Goal: Transaction & Acquisition: Purchase product/service

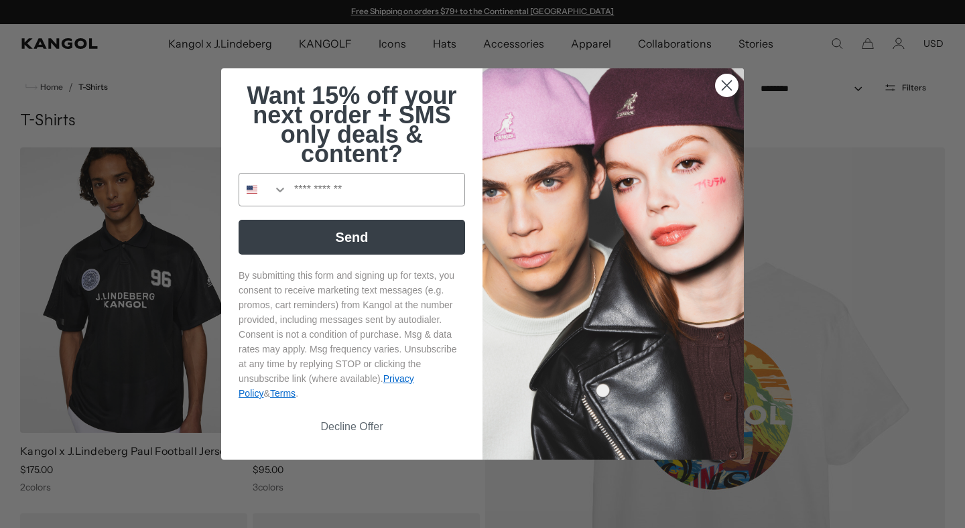
click at [723, 82] on circle "Close dialog" at bounding box center [727, 85] width 22 height 22
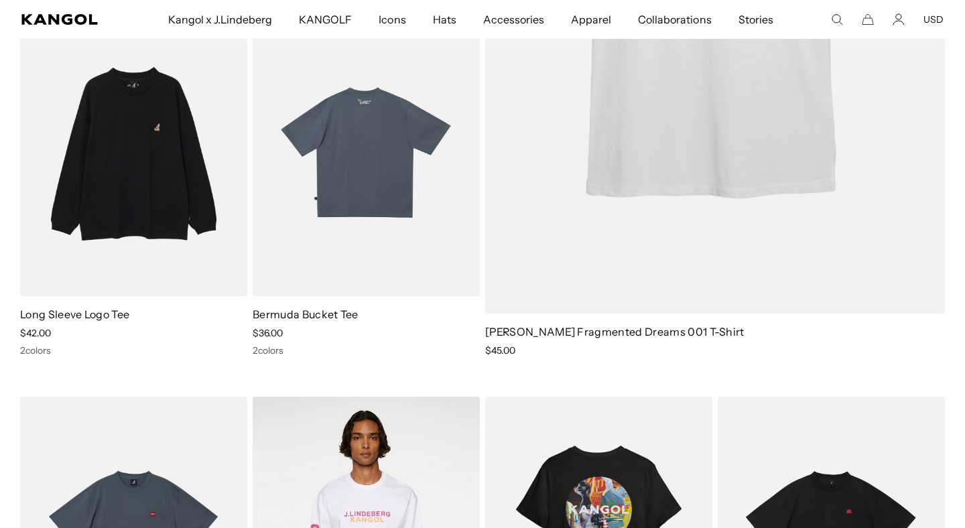
scroll to position [504, 0]
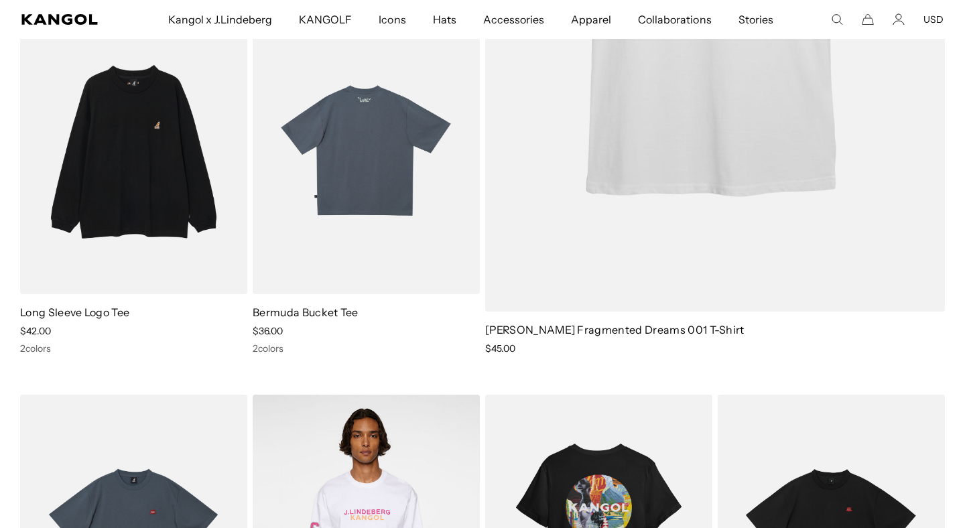
click at [366, 188] on img at bounding box center [366, 152] width 227 height 286
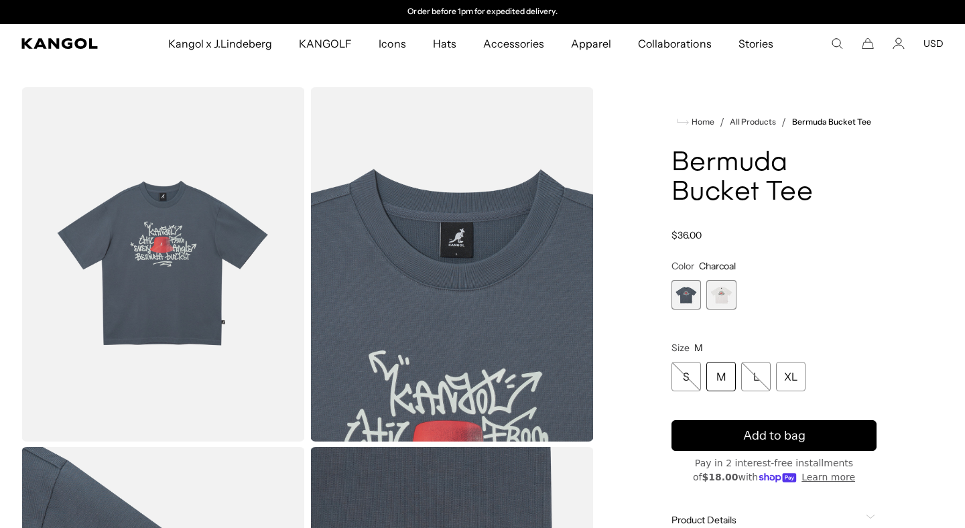
click at [170, 265] on img "Gallery Viewer" at bounding box center [163, 264] width 284 height 355
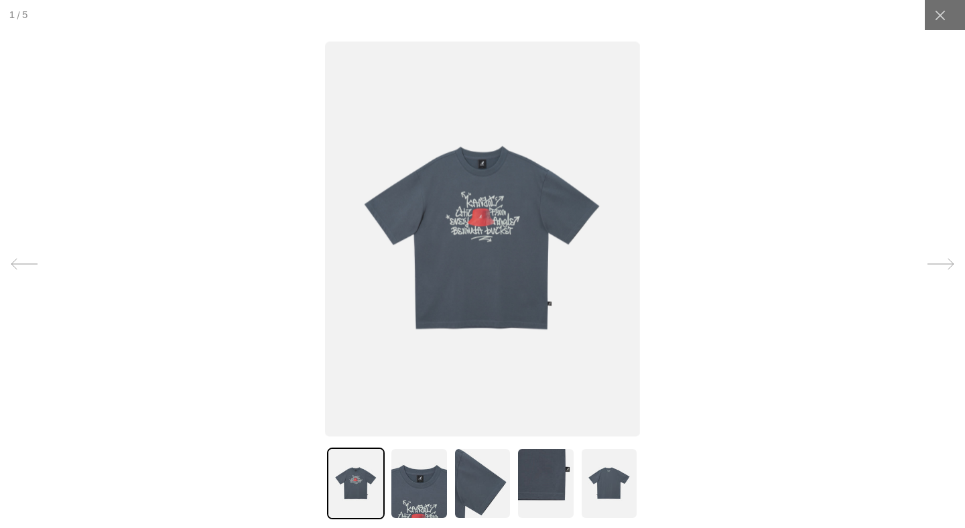
click at [414, 485] on img at bounding box center [419, 484] width 58 height 72
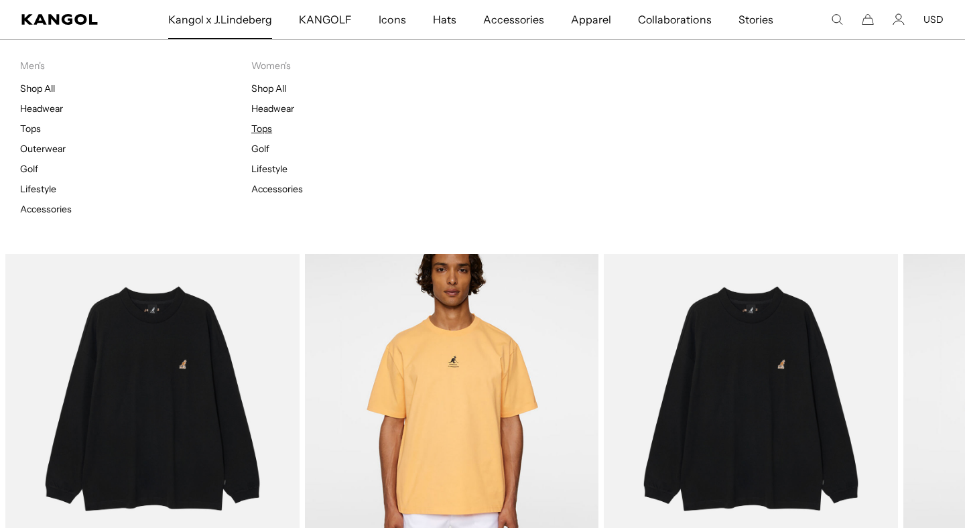
scroll to position [0, 276]
click at [261, 148] on link "Golf" at bounding box center [260, 149] width 18 height 12
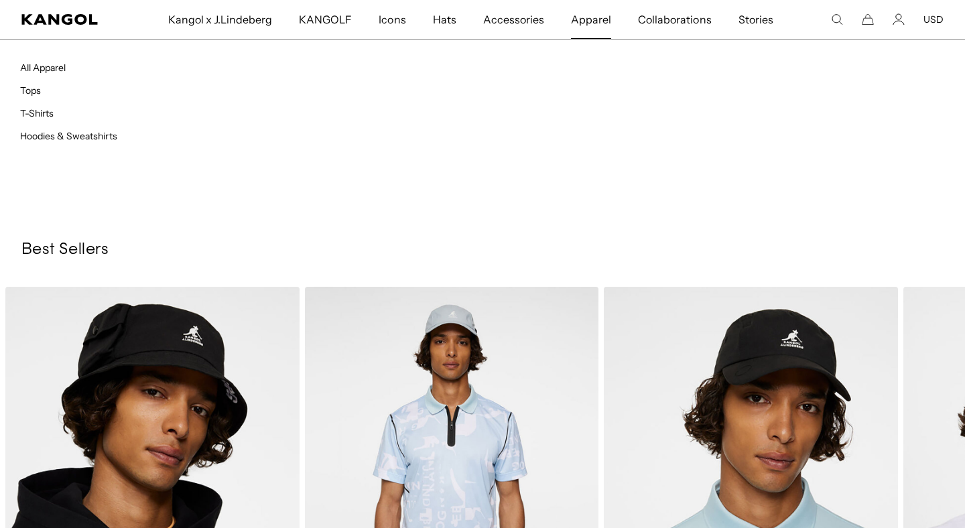
scroll to position [0, 276]
click at [585, 17] on span "Apparel" at bounding box center [591, 19] width 40 height 39
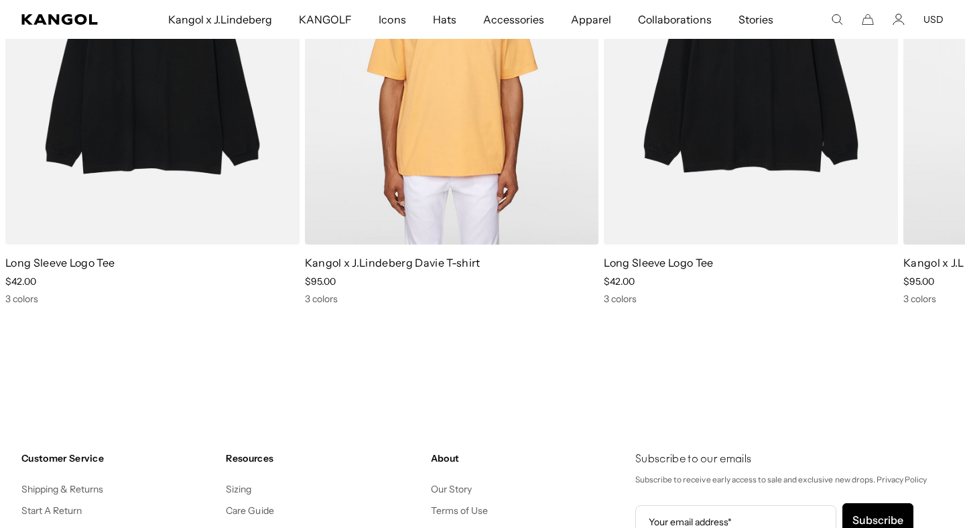
scroll to position [1521, 0]
